Goal: Transaction & Acquisition: Purchase product/service

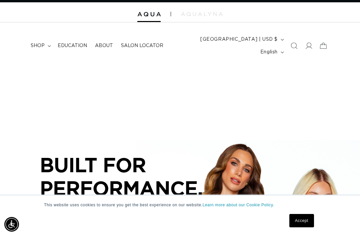
scroll to position [10, 0]
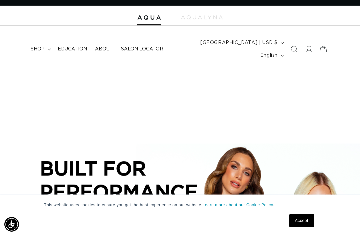
click at [298, 227] on link "Accept" at bounding box center [301, 220] width 25 height 13
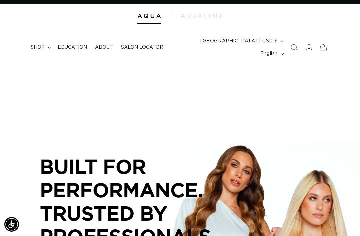
scroll to position [13, 0]
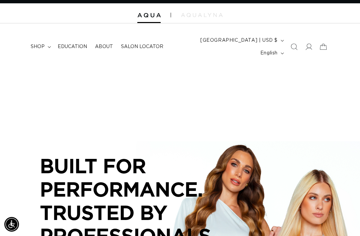
click at [203, 16] on img at bounding box center [202, 15] width 42 height 4
click at [44, 42] on summary "shop" at bounding box center [40, 47] width 27 height 14
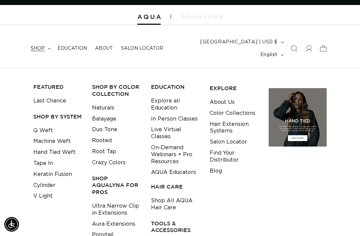
click at [128, 218] on link "Aura Extensions" at bounding box center [113, 223] width 43 height 11
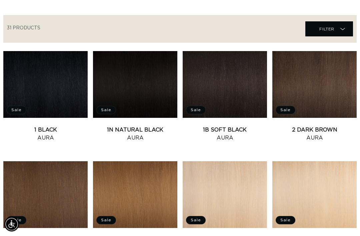
scroll to position [234, 0]
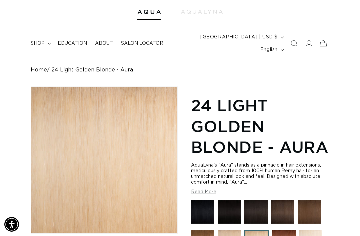
scroll to position [49, 0]
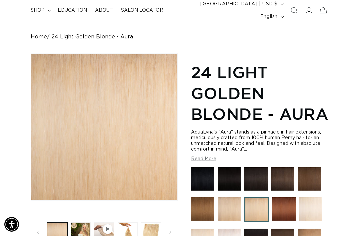
click at [129, 223] on button "Load image 3 in gallery view" at bounding box center [128, 232] width 20 height 20
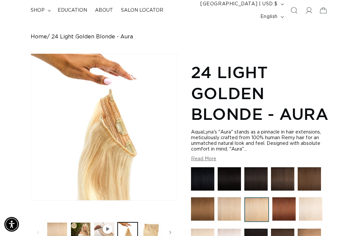
scroll to position [0, 313]
click at [101, 222] on button "Play video 1 in gallery view" at bounding box center [104, 232] width 20 height 20
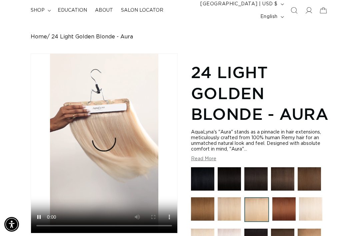
scroll to position [0, 625]
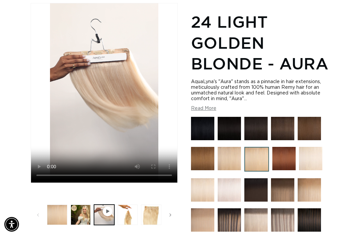
click at [81, 224] on button "Load image 2 in gallery view" at bounding box center [81, 214] width 20 height 20
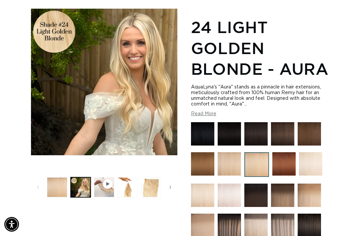
scroll to position [91, 0]
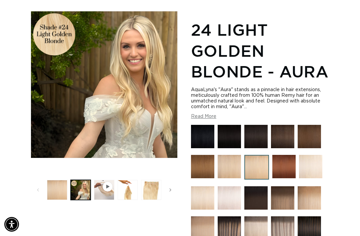
click at [62, 180] on button "Load image 1 in gallery view" at bounding box center [57, 190] width 20 height 20
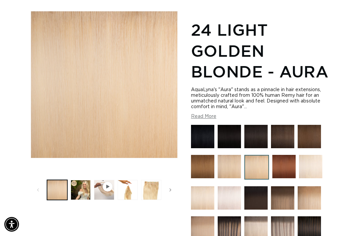
scroll to position [0, 0]
click at [257, 194] on img at bounding box center [255, 197] width 23 height 23
click at [233, 216] on img at bounding box center [229, 227] width 23 height 23
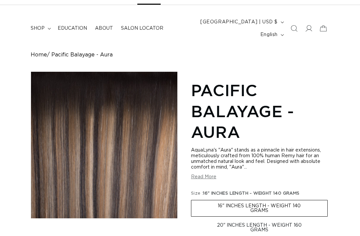
scroll to position [55, 0]
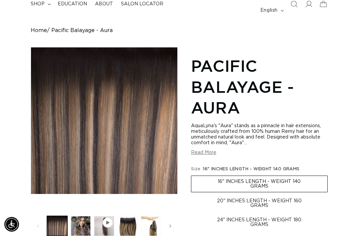
click at [129, 216] on button "Load image 3 in gallery view" at bounding box center [128, 226] width 20 height 20
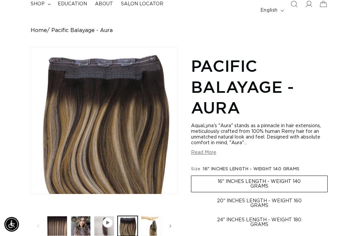
scroll to position [0, 313]
click at [80, 216] on button "Load image 2 in gallery view" at bounding box center [81, 226] width 20 height 20
